Goal: Communication & Community: Ask a question

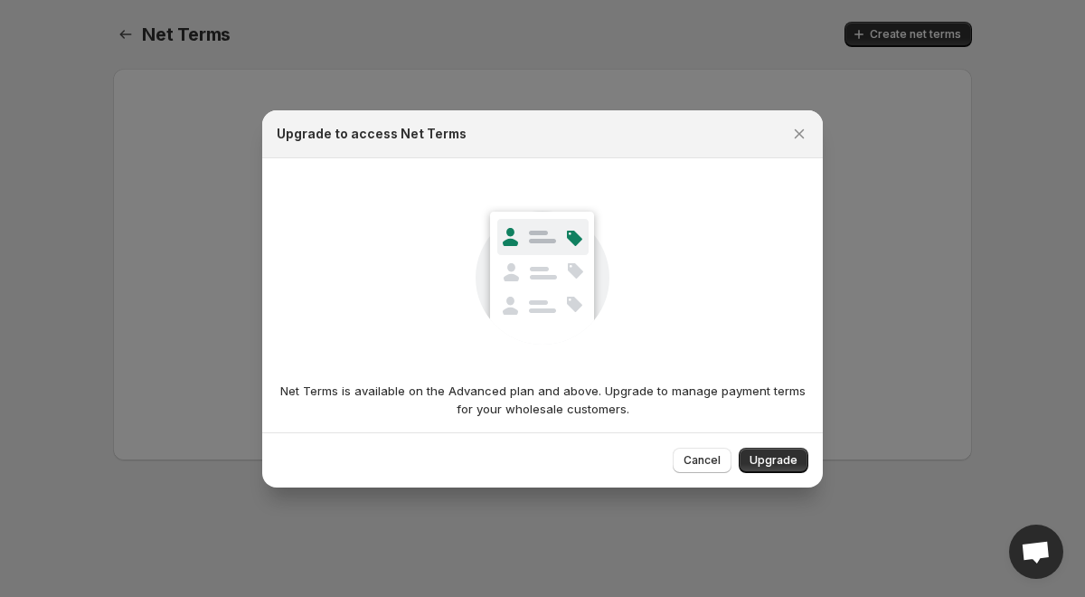
scroll to position [60, 0]
click at [925, 304] on div at bounding box center [542, 298] width 1085 height 597
click at [799, 128] on icon "Close" at bounding box center [799, 134] width 18 height 18
click at [1043, 540] on span "Open chat" at bounding box center [1036, 551] width 54 height 54
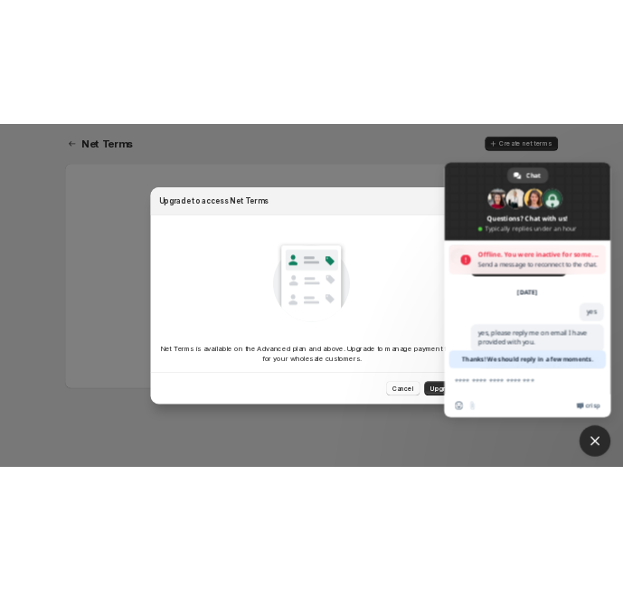
scroll to position [136, 0]
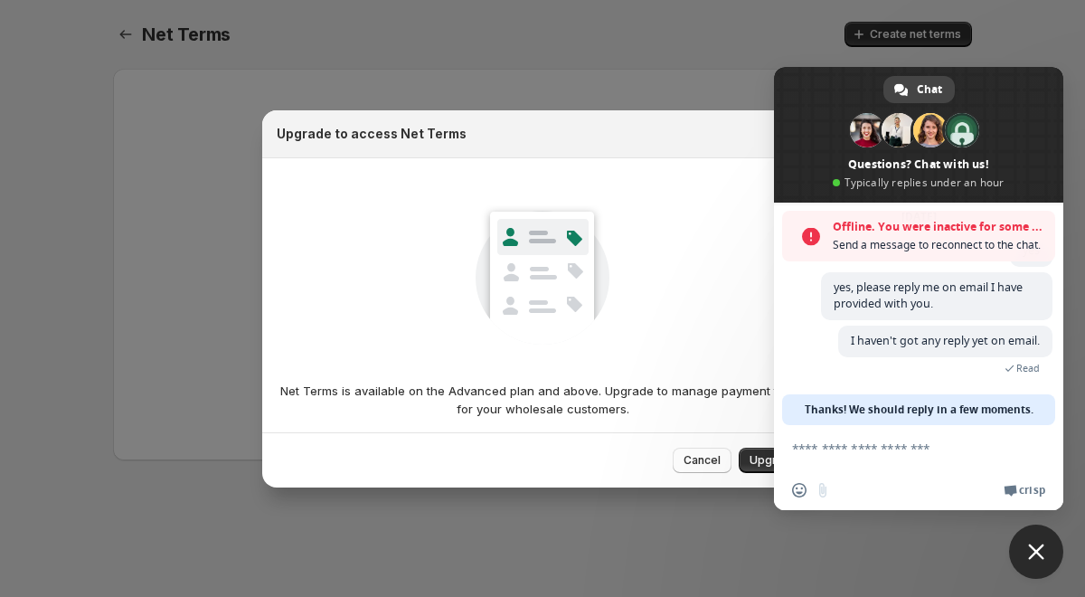
click at [868, 458] on textarea "Compose your message..." at bounding box center [900, 447] width 217 height 45
click at [839, 438] on textarea "Compose your message..." at bounding box center [900, 447] width 217 height 45
click at [815, 456] on textarea "Compose your message..." at bounding box center [900, 447] width 217 height 45
click at [817, 457] on textarea "Compose your message..." at bounding box center [900, 447] width 217 height 45
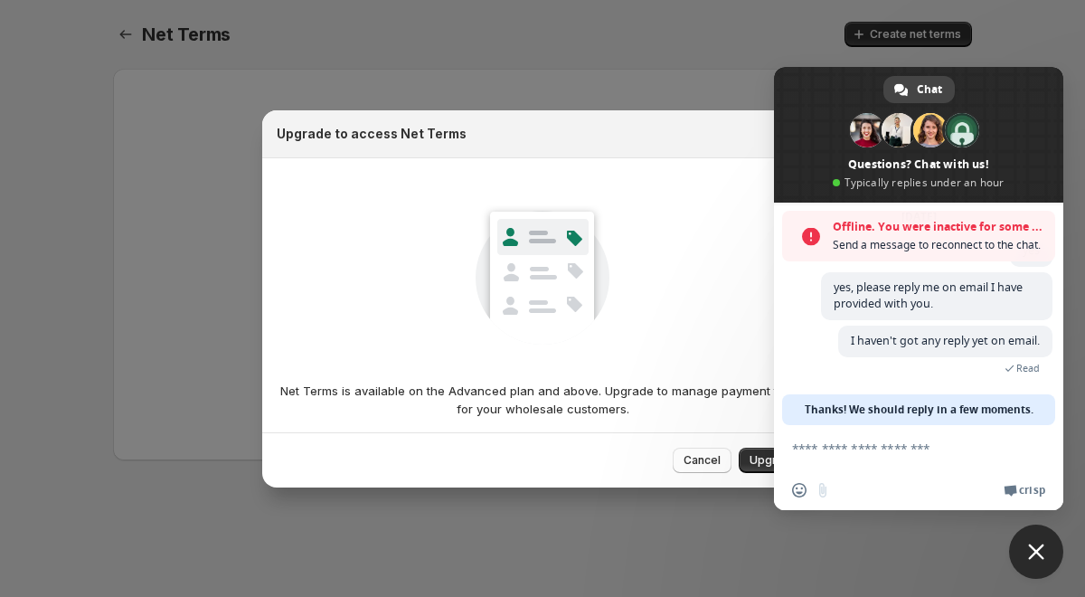
click at [817, 457] on textarea "Compose your message..." at bounding box center [900, 447] width 217 height 45
drag, startPoint x: 817, startPoint y: 457, endPoint x: 867, endPoint y: 213, distance: 249.4
click at [817, 456] on textarea "Compose your message..." at bounding box center [900, 447] width 217 height 45
click at [515, 51] on div at bounding box center [542, 298] width 1085 height 597
